Goal: Transaction & Acquisition: Purchase product/service

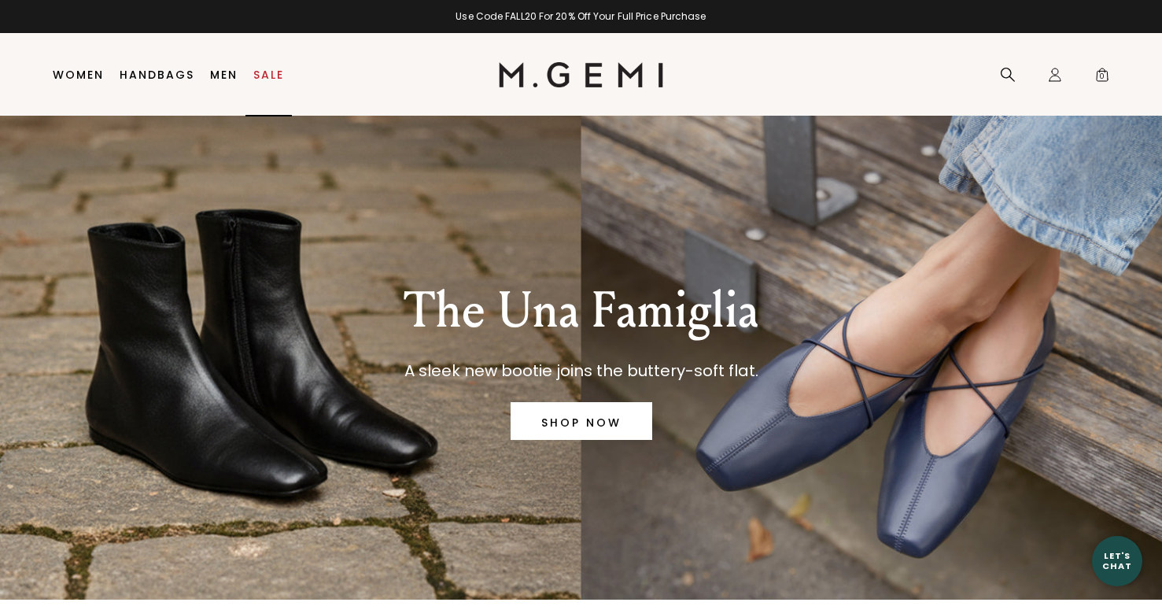
click at [263, 76] on link "Sale" at bounding box center [268, 74] width 31 height 13
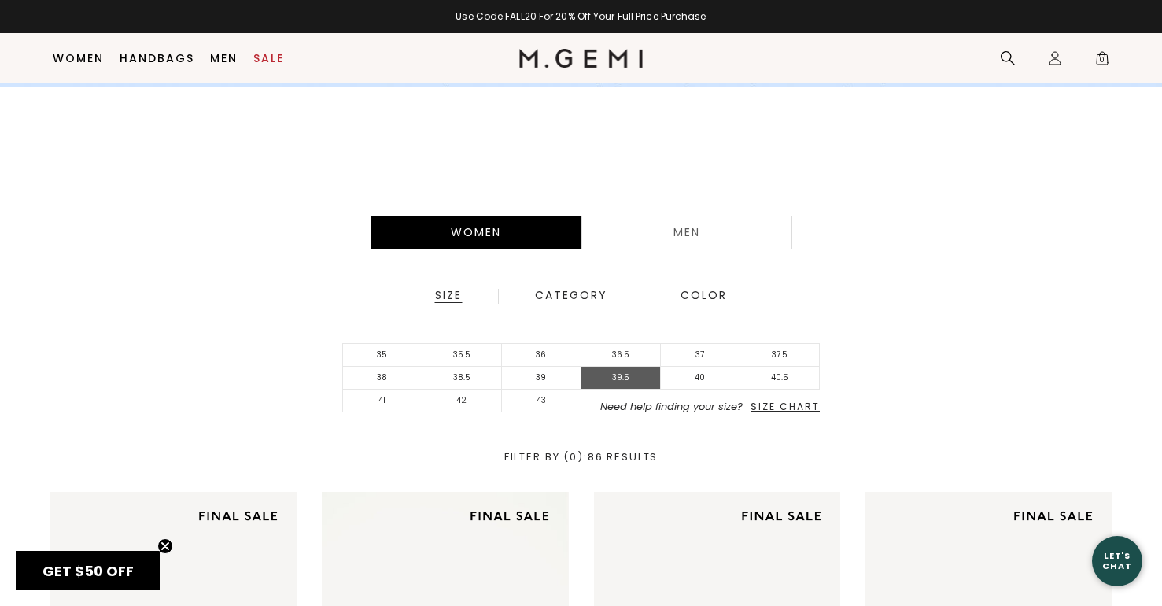
click at [604, 382] on li "39.5" at bounding box center [620, 378] width 79 height 23
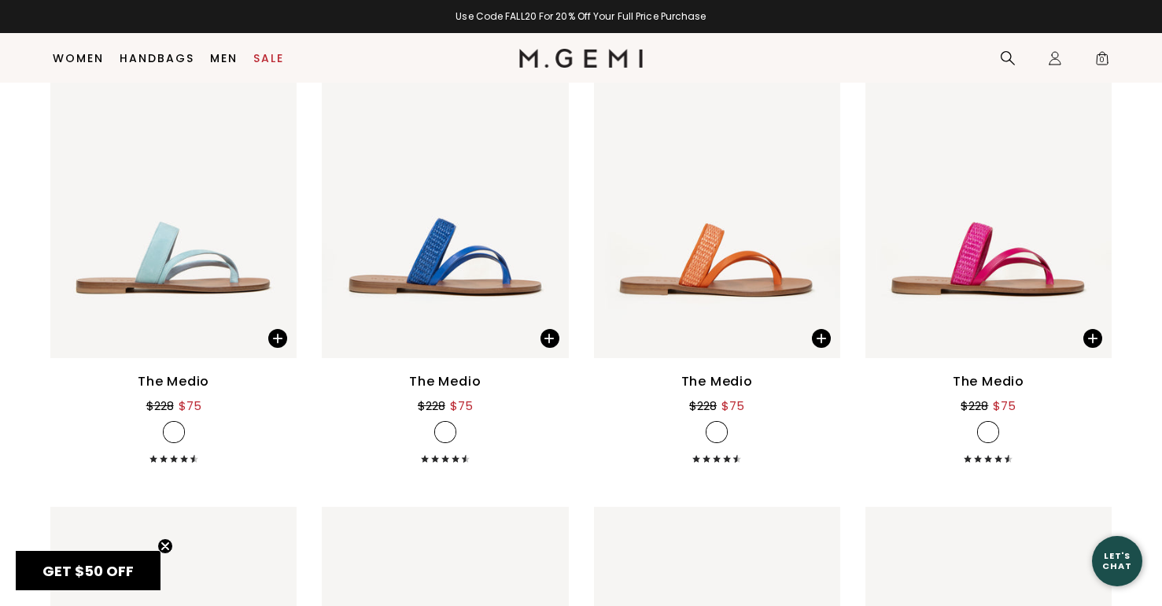
scroll to position [1590, 0]
